Goal: Task Accomplishment & Management: Manage account settings

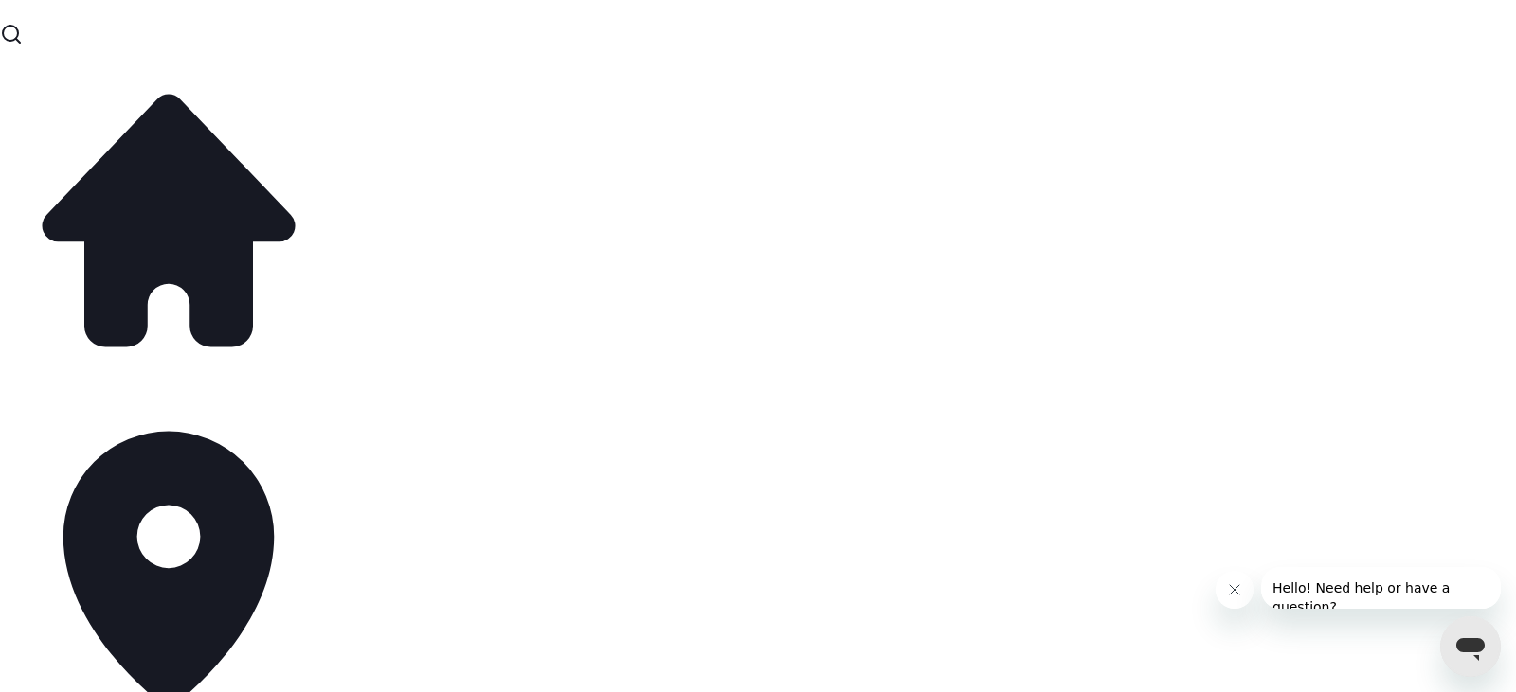
click at [1156, 26] on button "Close toast" at bounding box center [1150, 33] width 19 height 19
click at [1234, 593] on icon "Close message from company" at bounding box center [1234, 590] width 15 height 15
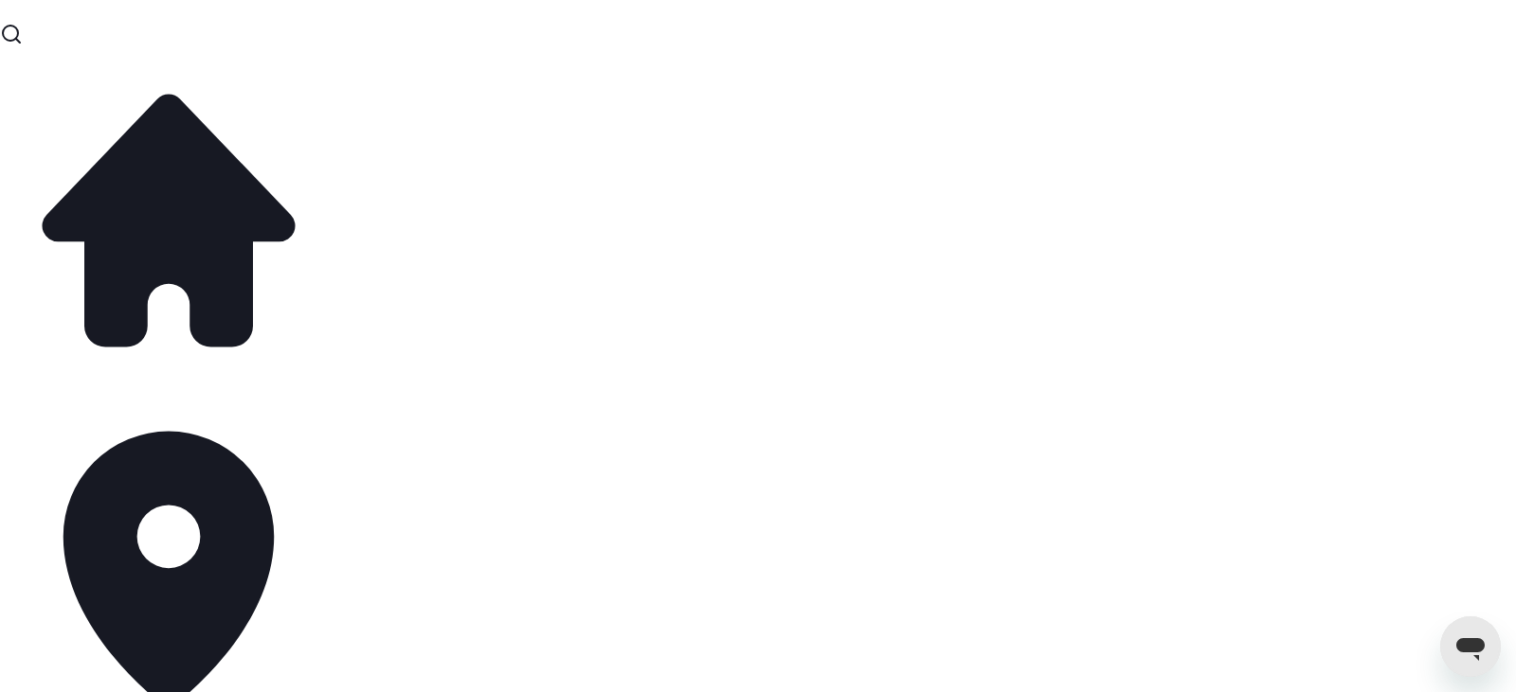
scroll to position [3442, 0]
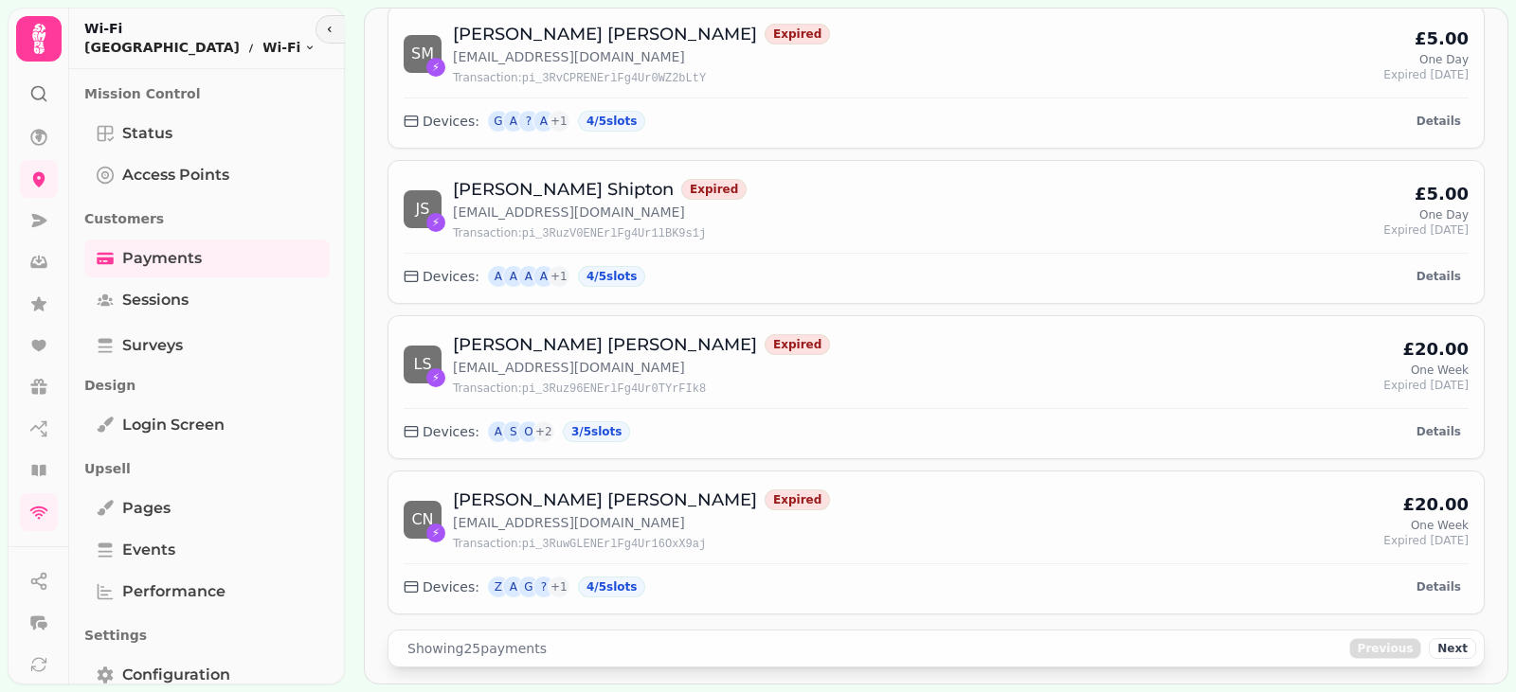
scroll to position [3442, 0]
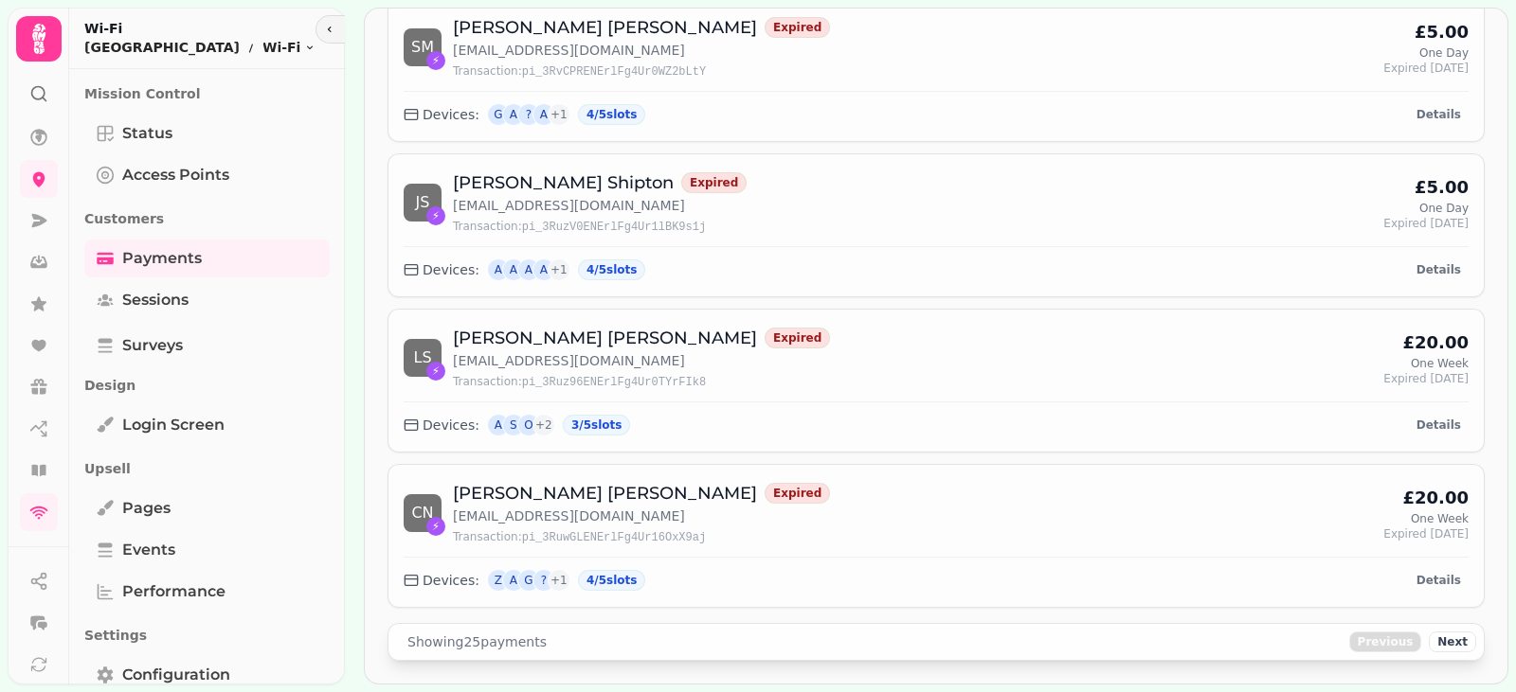
click at [473, 641] on div "Showing 25 payments" at bounding box center [477, 642] width 162 height 19
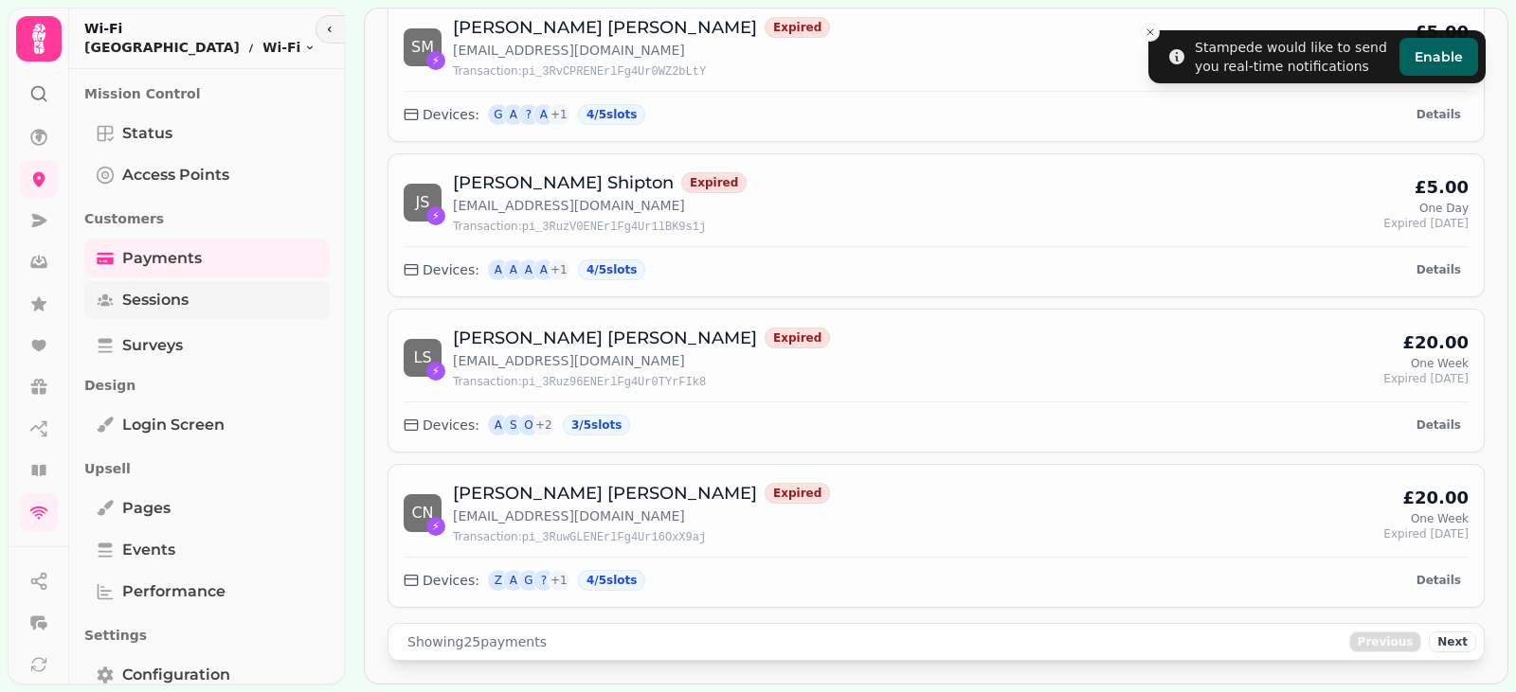
click at [159, 302] on span "Sessions" at bounding box center [155, 300] width 66 height 23
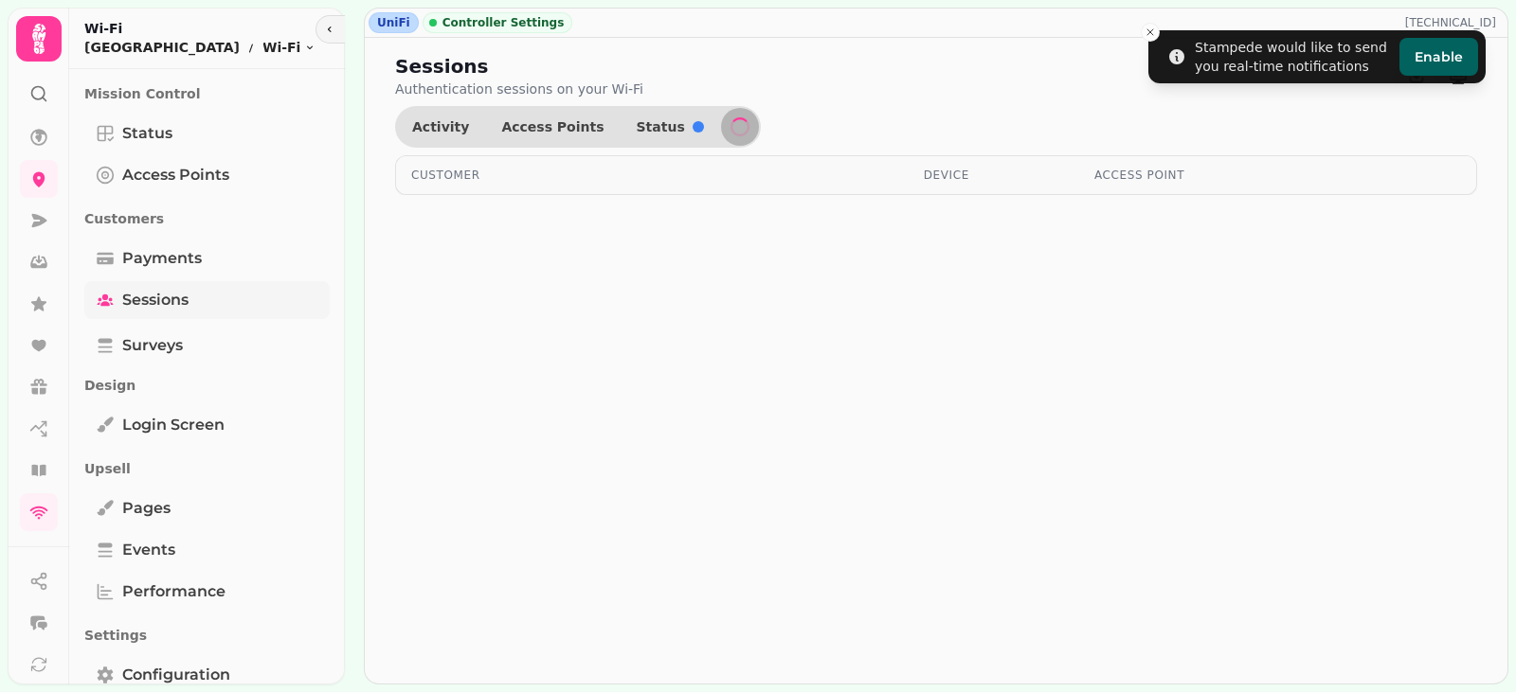
select select "**"
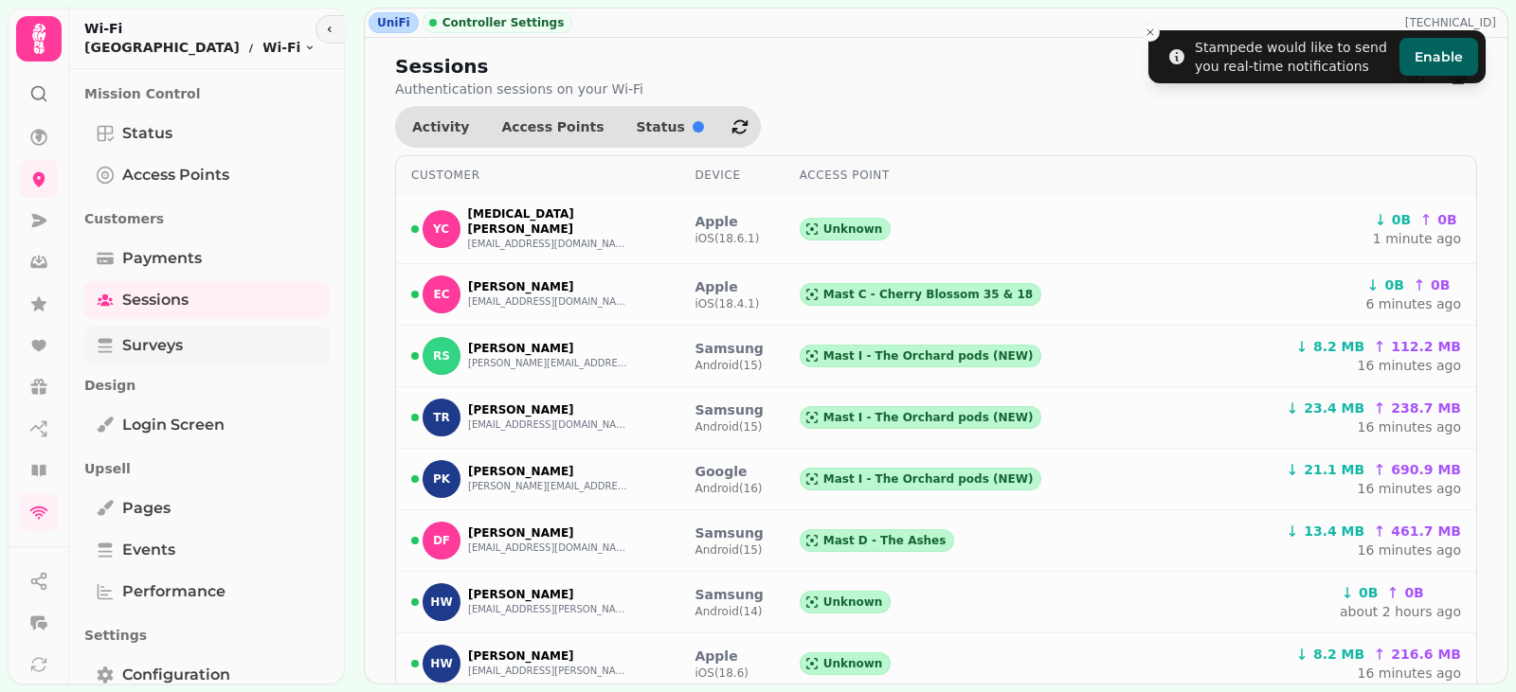
click at [149, 333] on link "Surveys" at bounding box center [206, 346] width 245 height 38
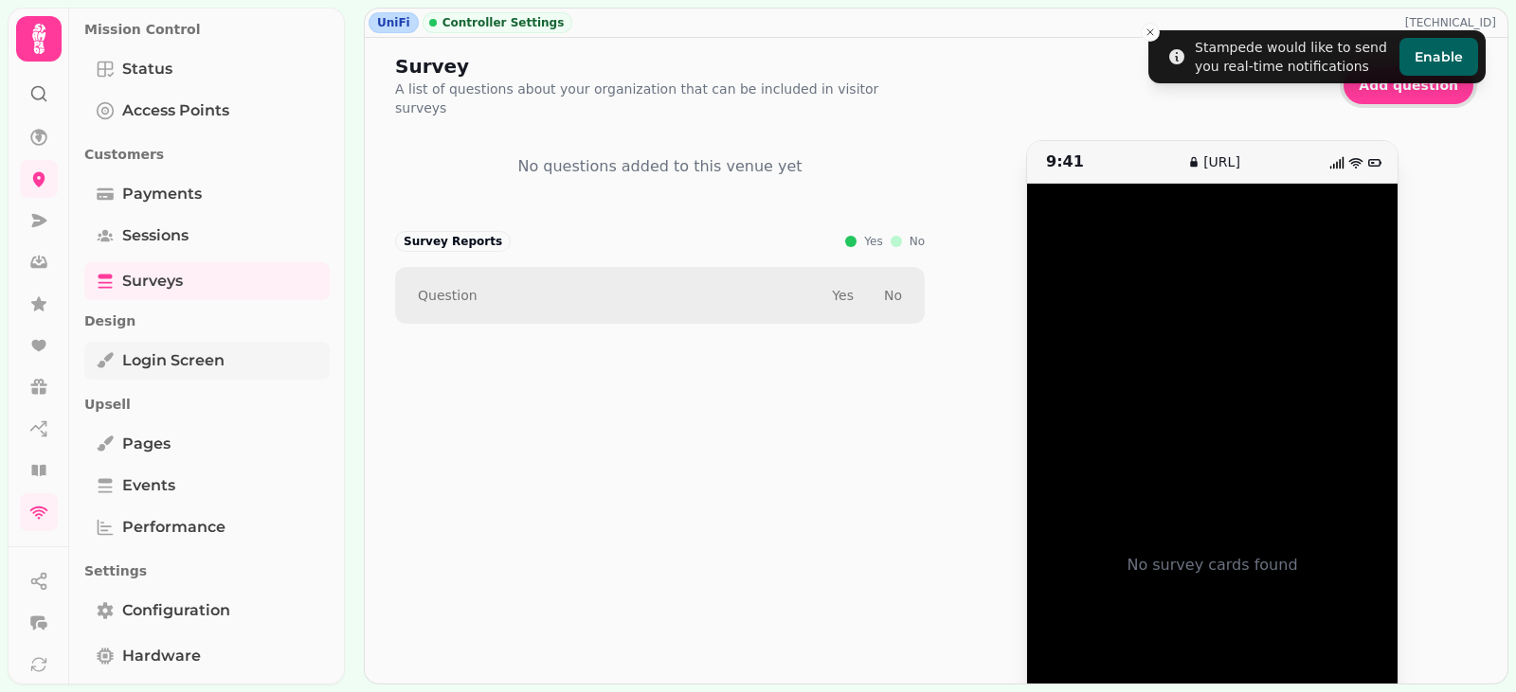
scroll to position [95, 0]
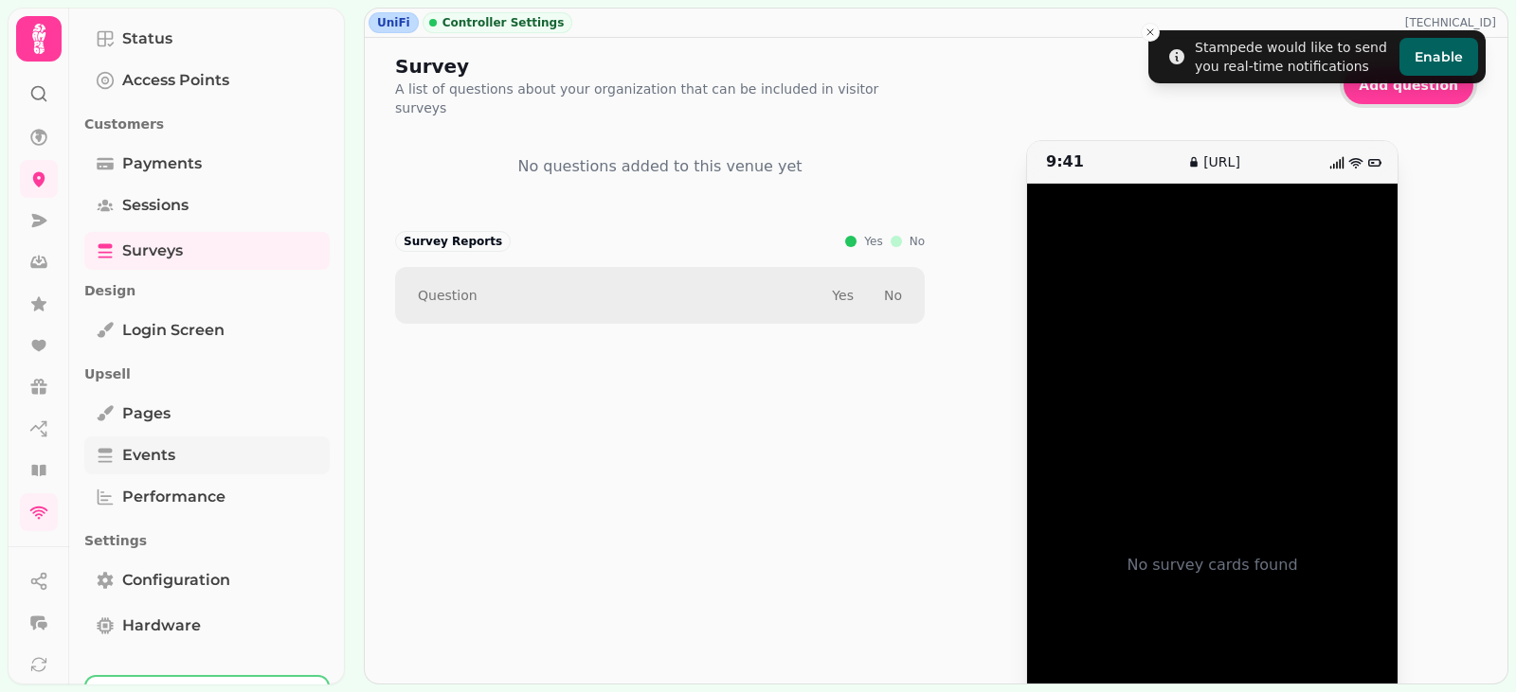
click at [136, 456] on span "Events" at bounding box center [148, 455] width 53 height 23
select select "**"
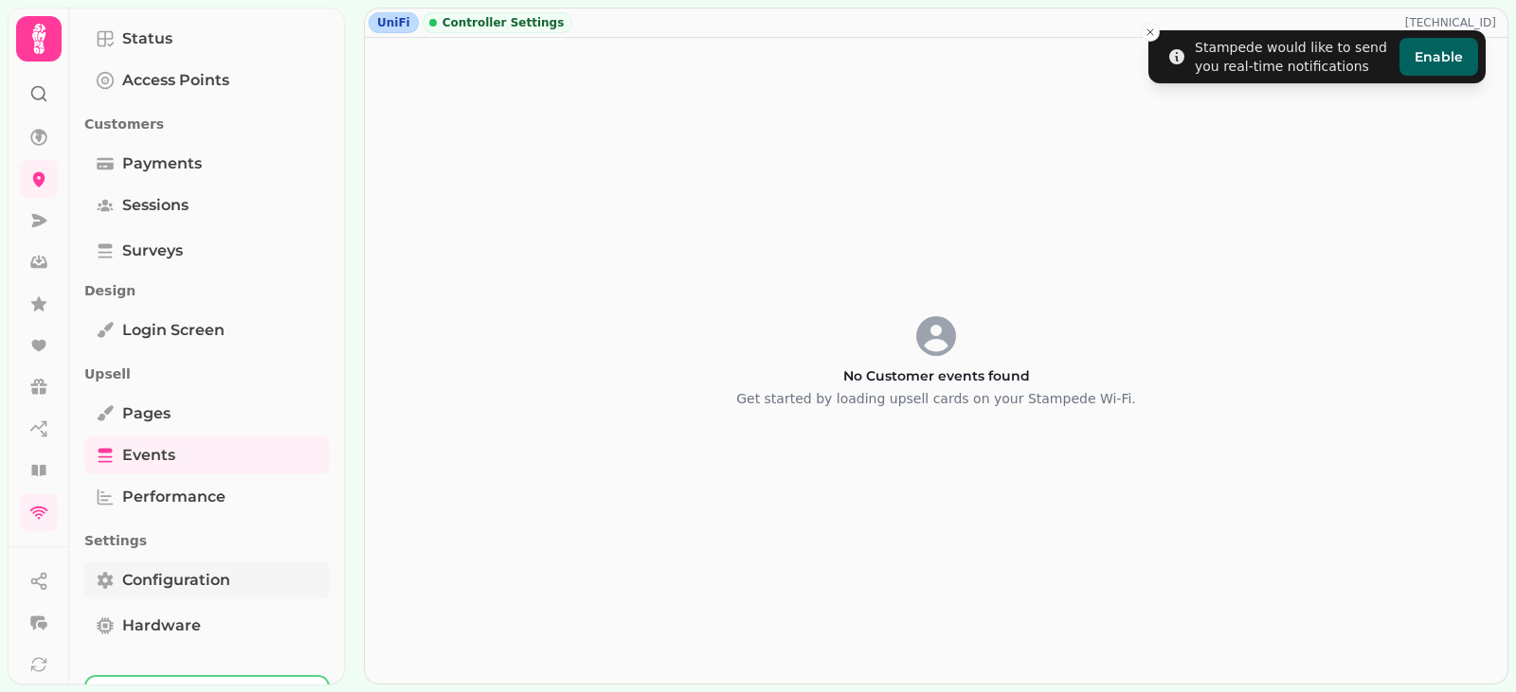
click at [144, 594] on link "Configuration" at bounding box center [206, 581] width 245 height 38
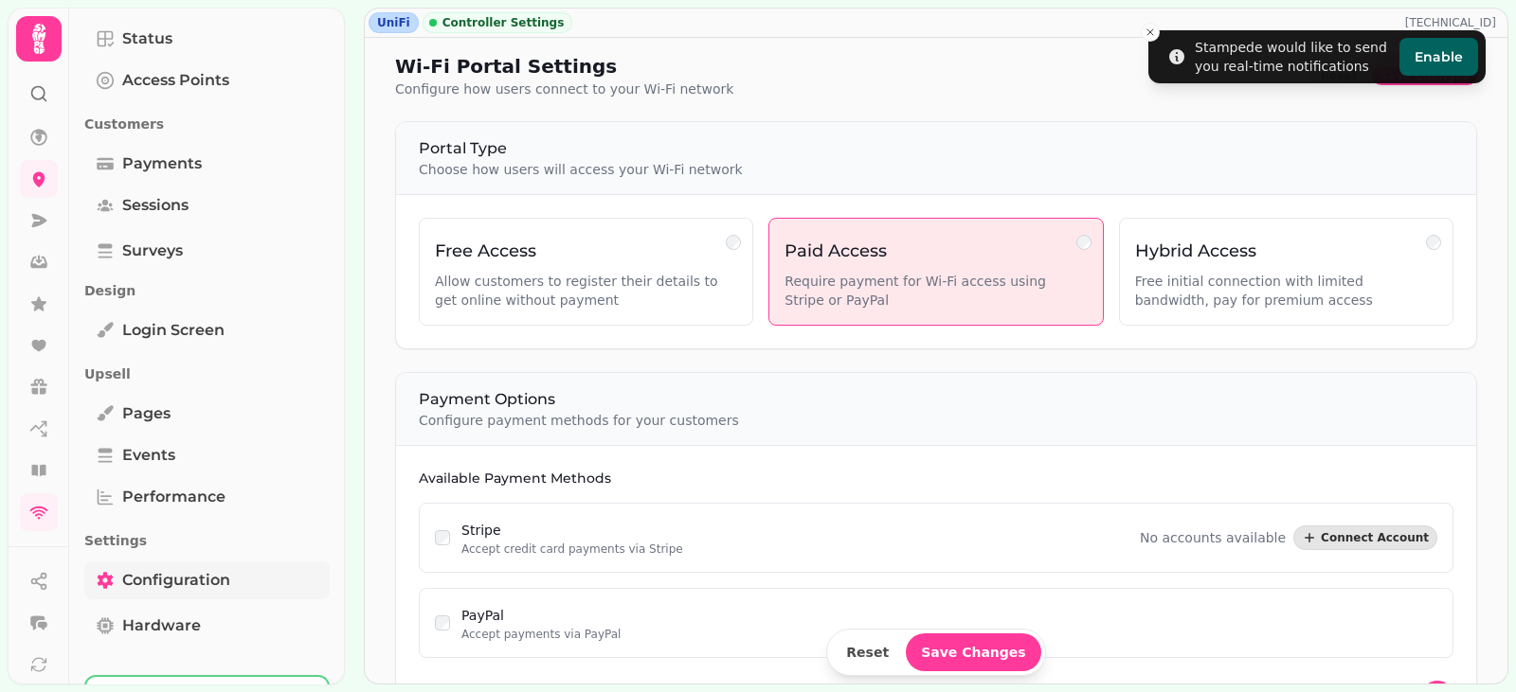
select select "**********"
click at [159, 491] on span "Performance" at bounding box center [173, 497] width 103 height 23
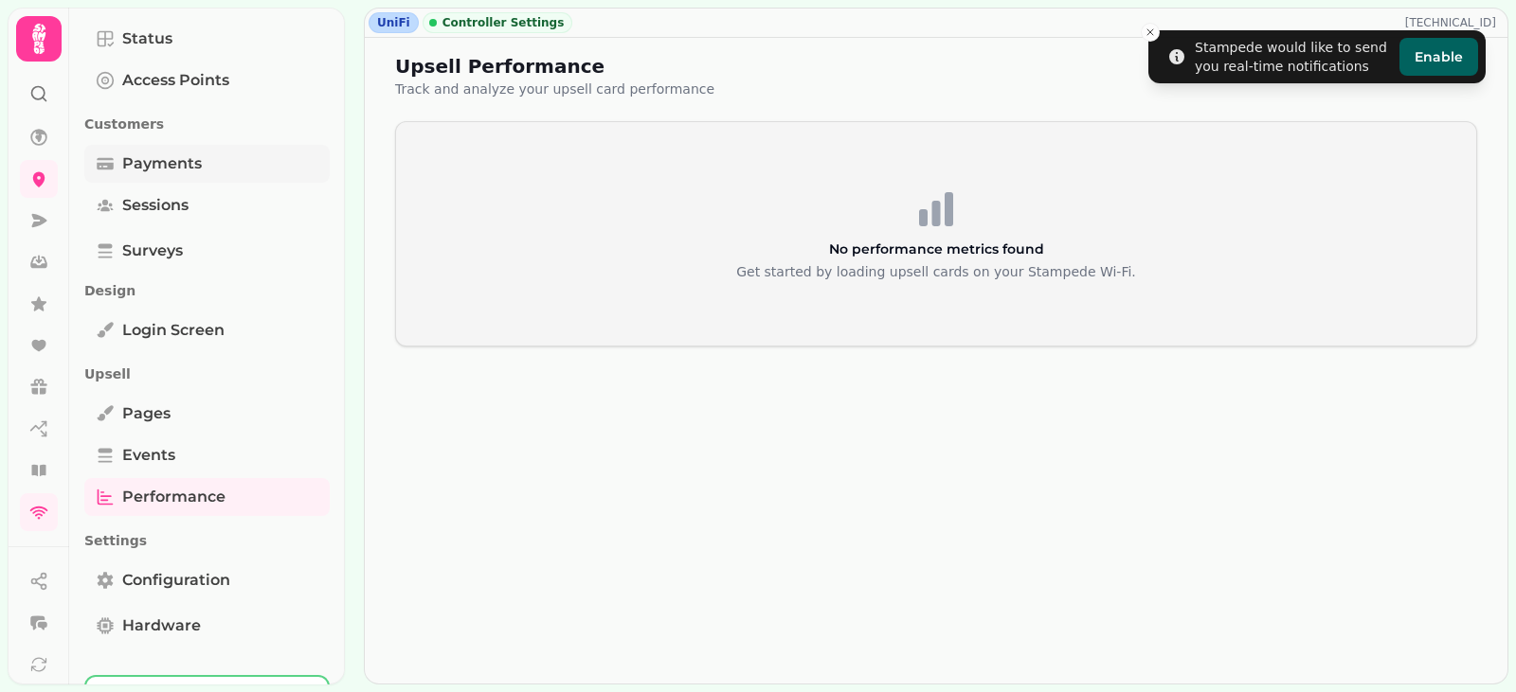
click at [154, 159] on span "Payments" at bounding box center [162, 164] width 80 height 23
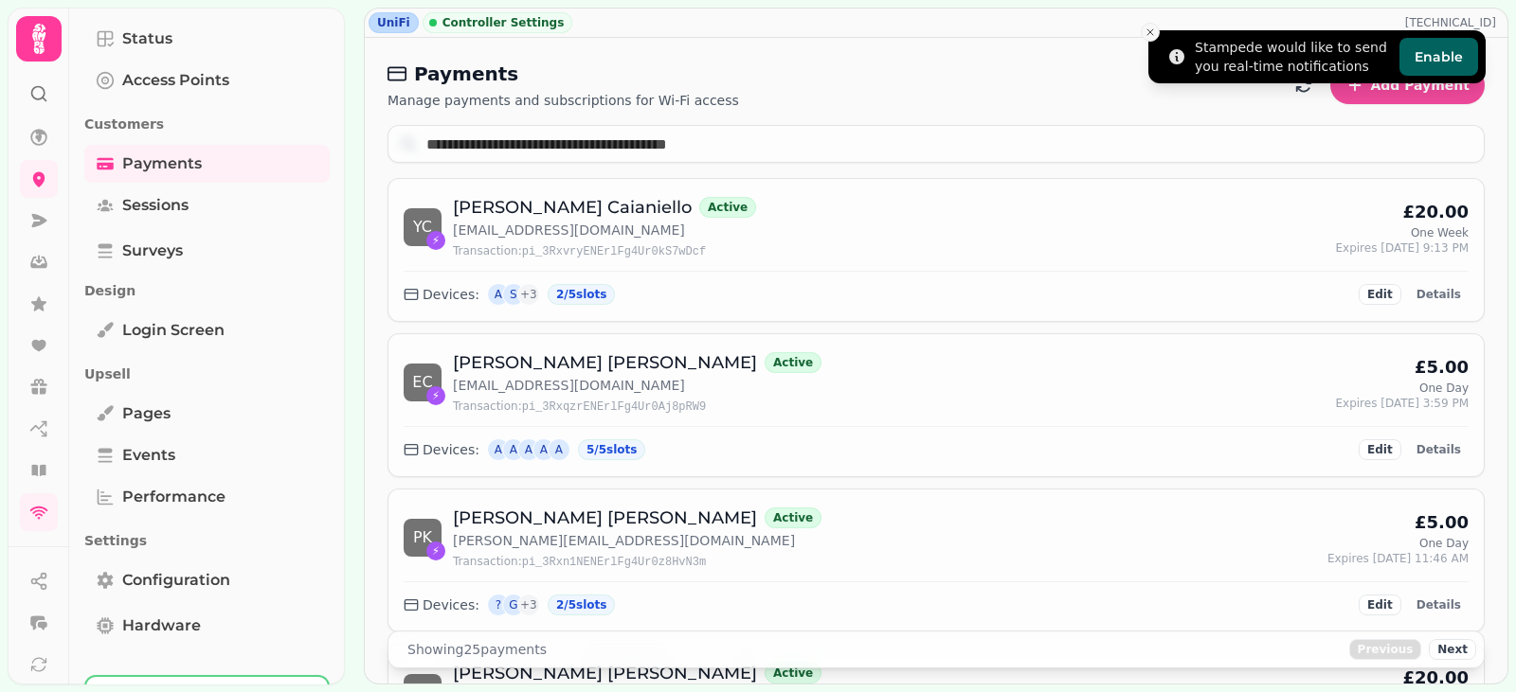
click at [1147, 32] on icon "Close toast" at bounding box center [1149, 32] width 11 height 11
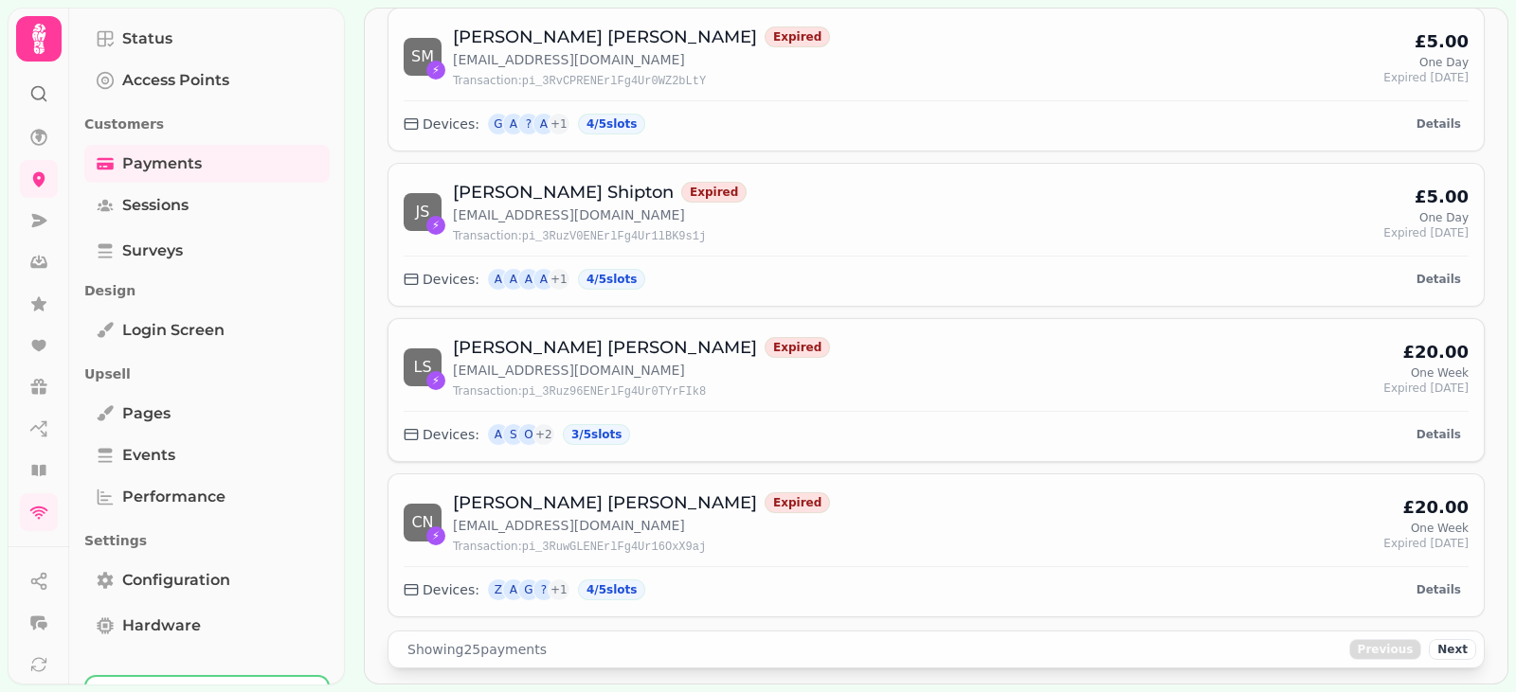
scroll to position [3442, 0]
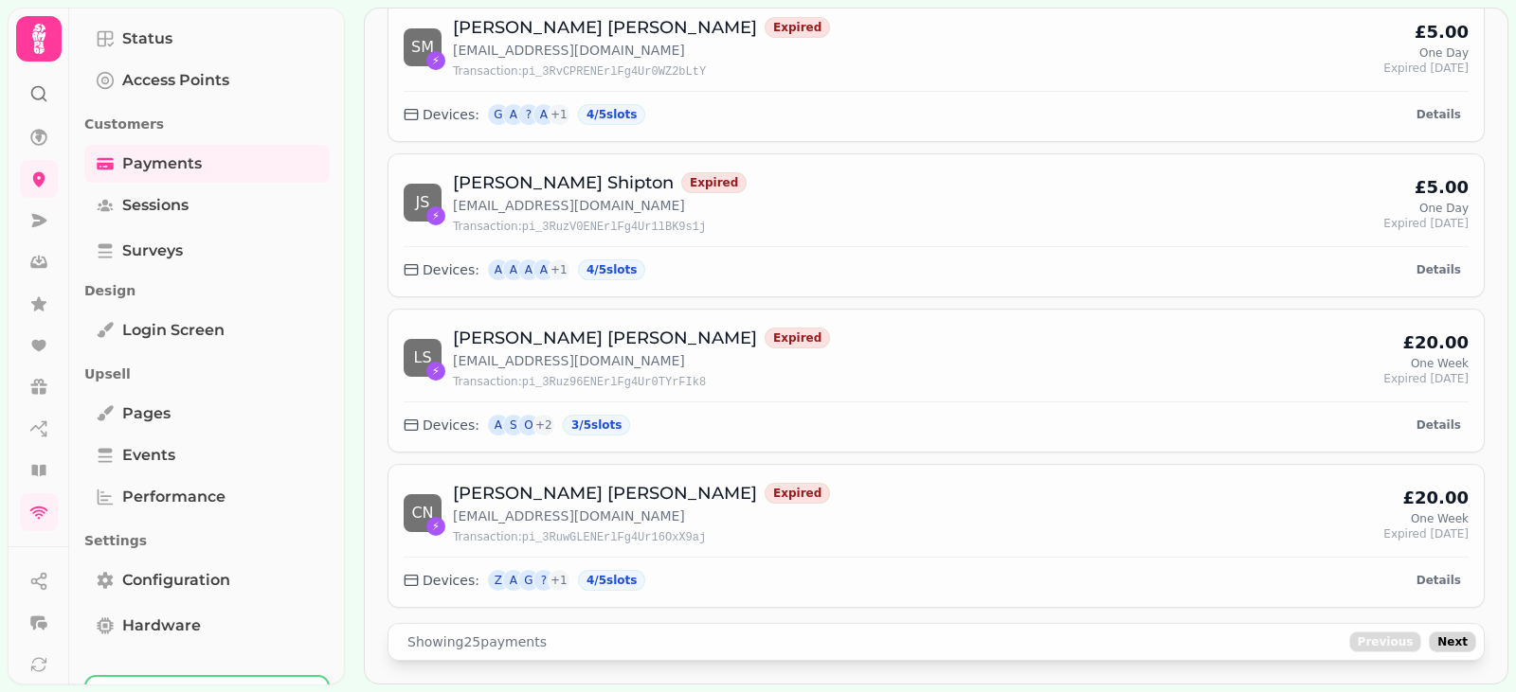
click at [1446, 648] on span "Next" at bounding box center [1452, 642] width 30 height 11
click at [1437, 645] on span "Next" at bounding box center [1452, 642] width 30 height 11
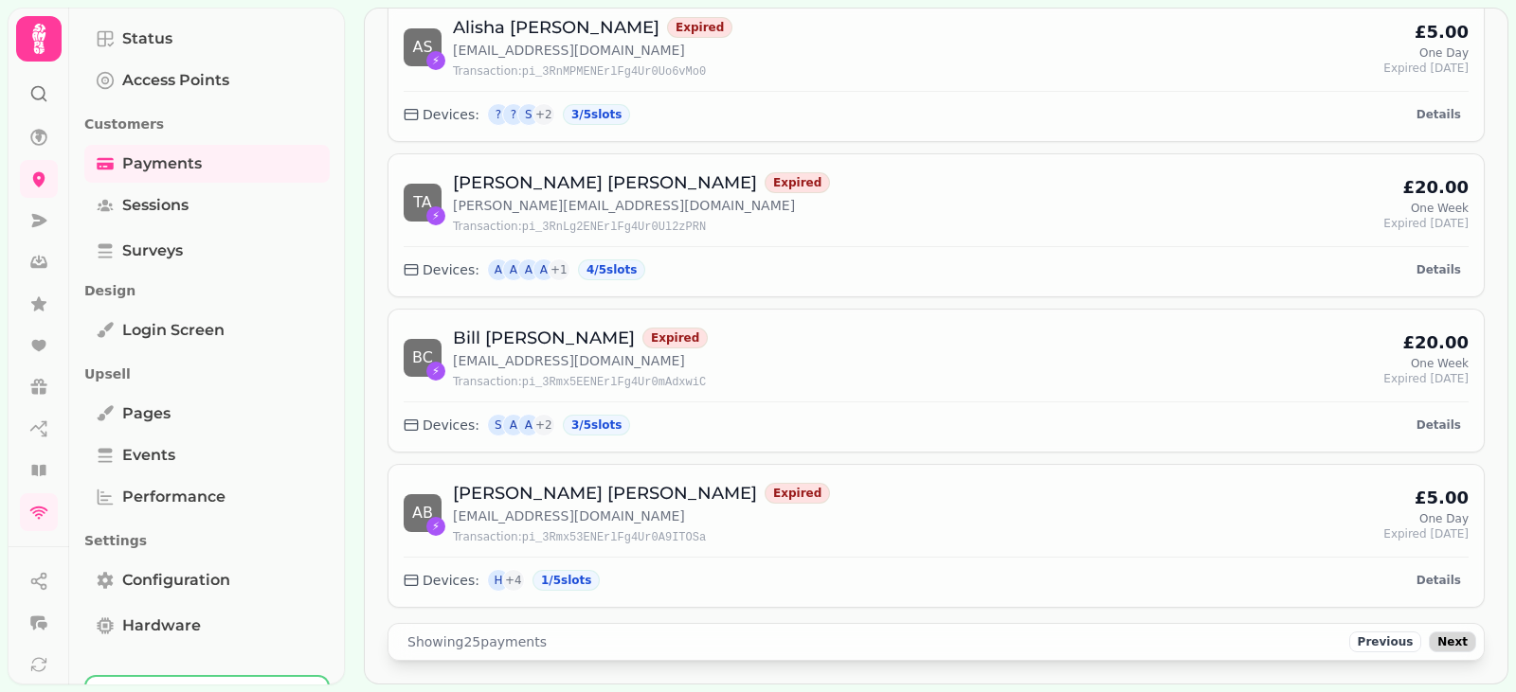
click at [1445, 645] on span "Next" at bounding box center [1452, 642] width 30 height 11
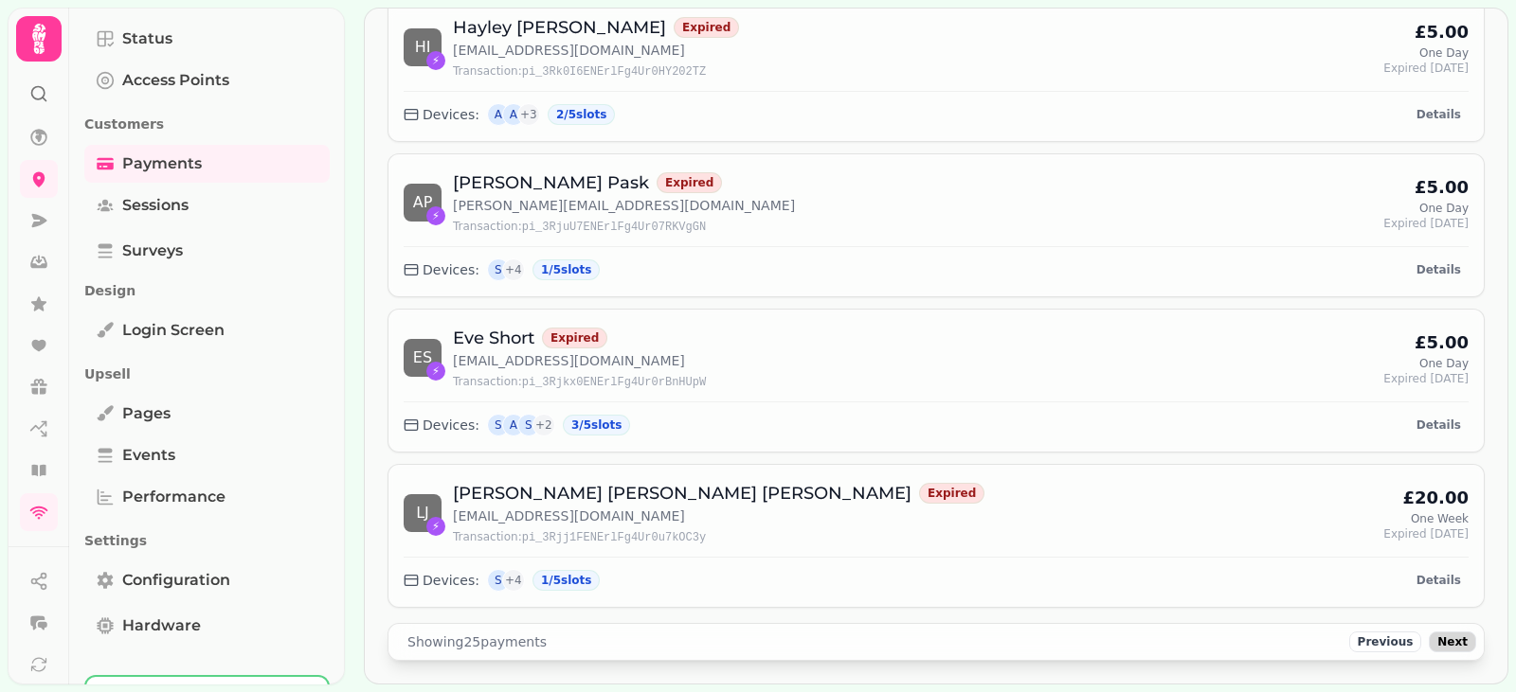
click at [1453, 645] on button "Next" at bounding box center [1451, 642] width 47 height 21
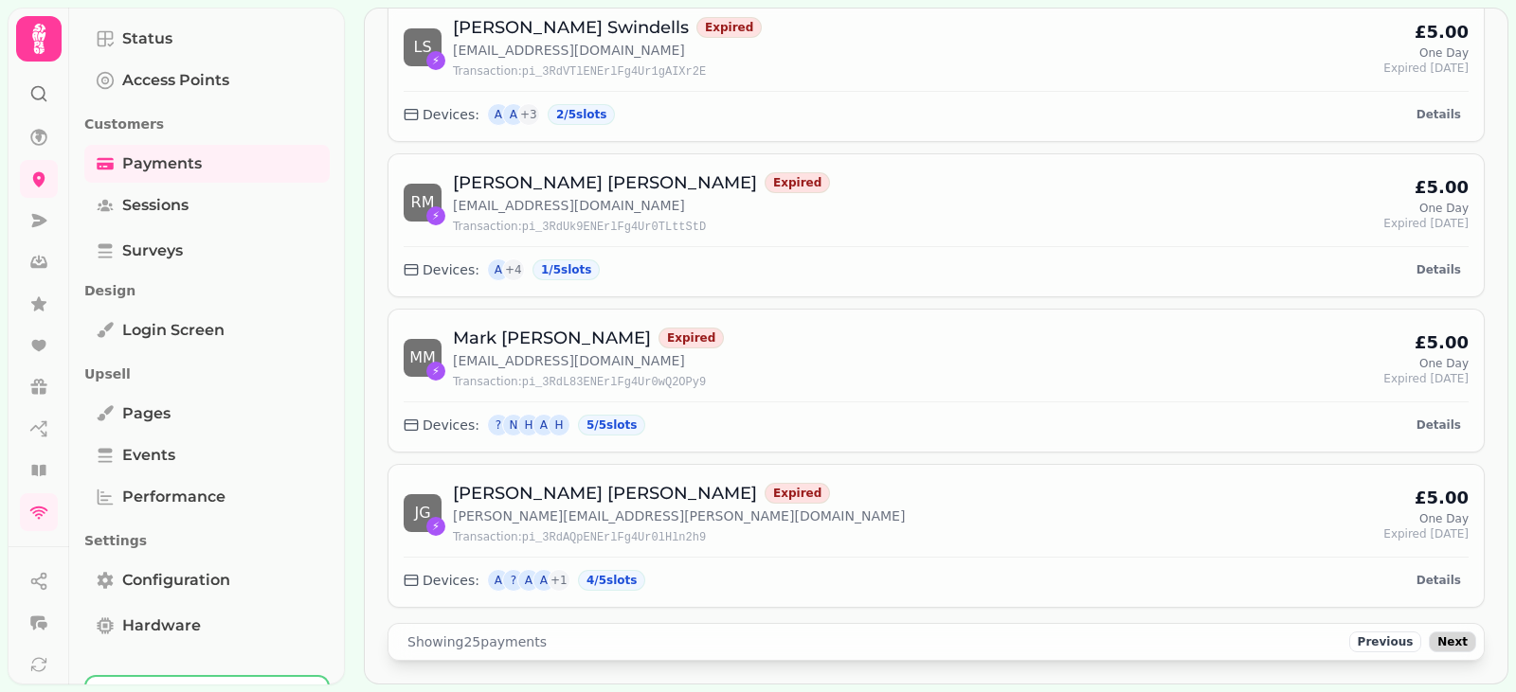
click at [1437, 646] on span "Next" at bounding box center [1452, 642] width 30 height 11
